Goal: Task Accomplishment & Management: Manage account settings

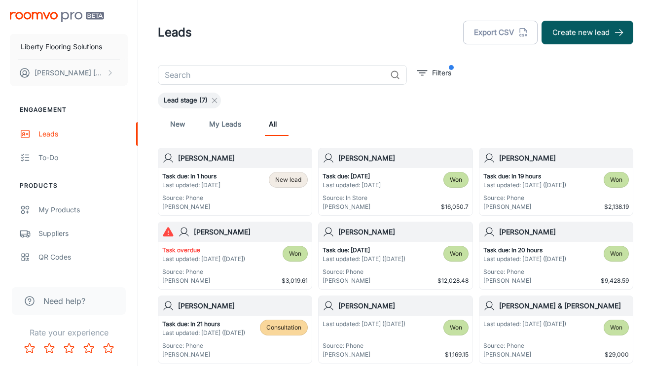
click at [218, 101] on icon at bounding box center [215, 101] width 8 height 8
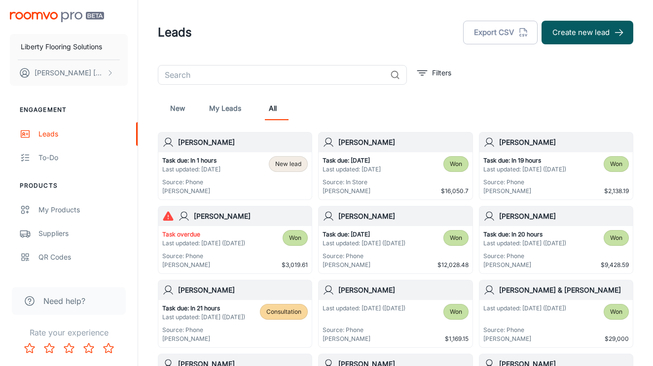
click at [232, 76] on input "text" at bounding box center [272, 75] width 228 height 20
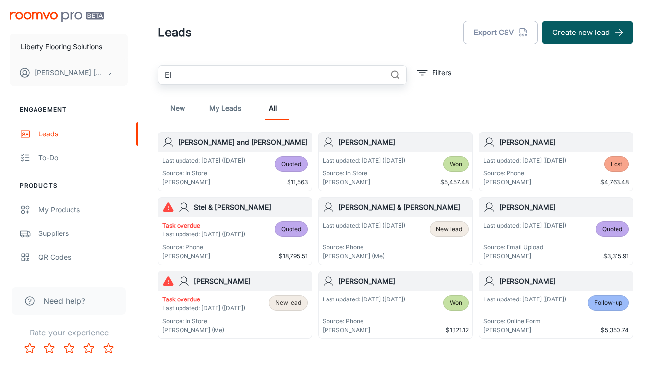
click at [275, 81] on input "El" at bounding box center [272, 75] width 228 height 20
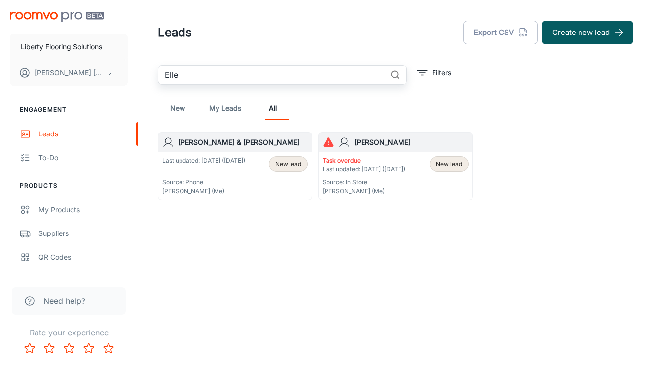
type input "Elle"
click at [216, 144] on h6 "[PERSON_NAME] & [PERSON_NAME]" at bounding box center [243, 142] width 130 height 11
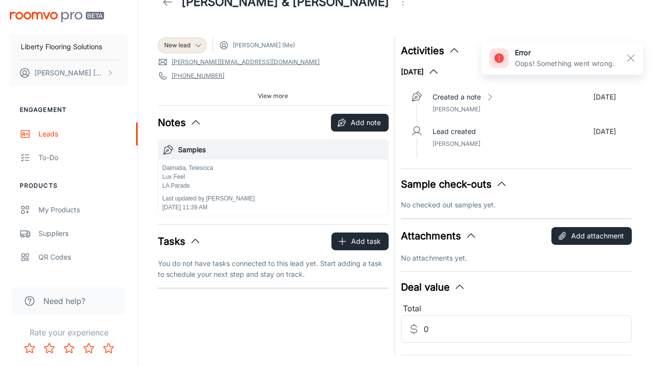
scroll to position [35, 0]
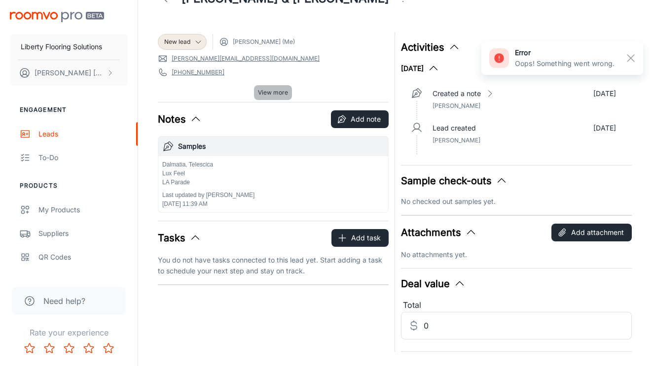
click at [271, 92] on span "View more" at bounding box center [273, 92] width 30 height 9
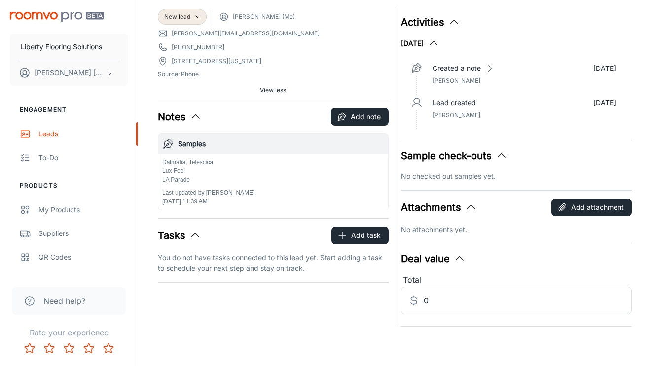
scroll to position [60, 0]
click at [365, 235] on button "Add task" at bounding box center [359, 236] width 57 height 18
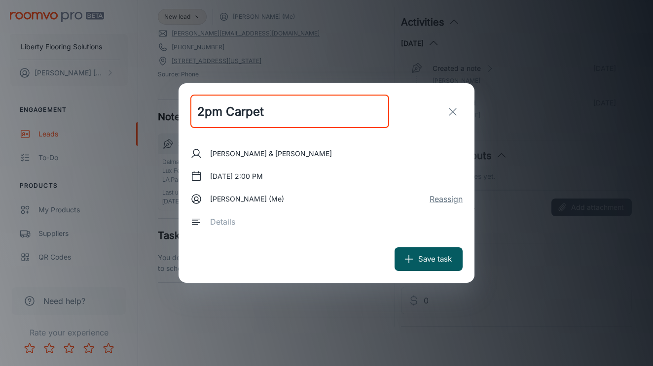
drag, startPoint x: 296, startPoint y: 110, endPoint x: 276, endPoint y: 112, distance: 19.8
click at [276, 112] on input "2pm Carpet" at bounding box center [289, 112] width 199 height 34
drag, startPoint x: 276, startPoint y: 112, endPoint x: 210, endPoint y: 112, distance: 66.1
click at [210, 112] on input "2pm Carpet" at bounding box center [289, 112] width 199 height 34
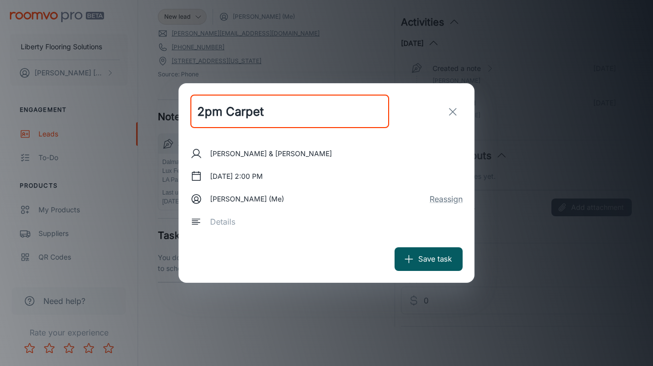
drag, startPoint x: 305, startPoint y: 111, endPoint x: 184, endPoint y: 110, distance: 120.8
click at [186, 110] on div "2pm Carpet ​" at bounding box center [327, 111] width 296 height 57
type input "Carpet Measure"
click at [424, 256] on button "Save task" at bounding box center [429, 260] width 68 height 24
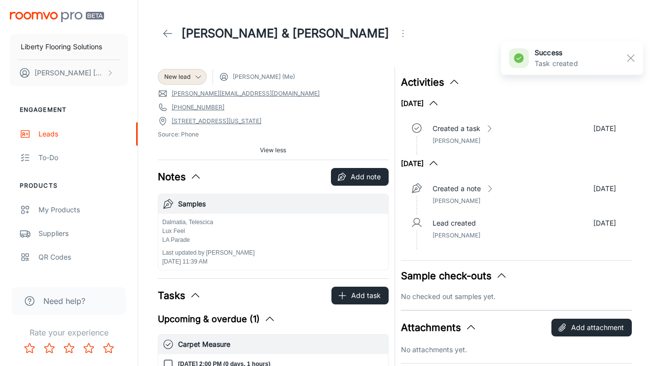
scroll to position [0, 0]
